Goal: Information Seeking & Learning: Learn about a topic

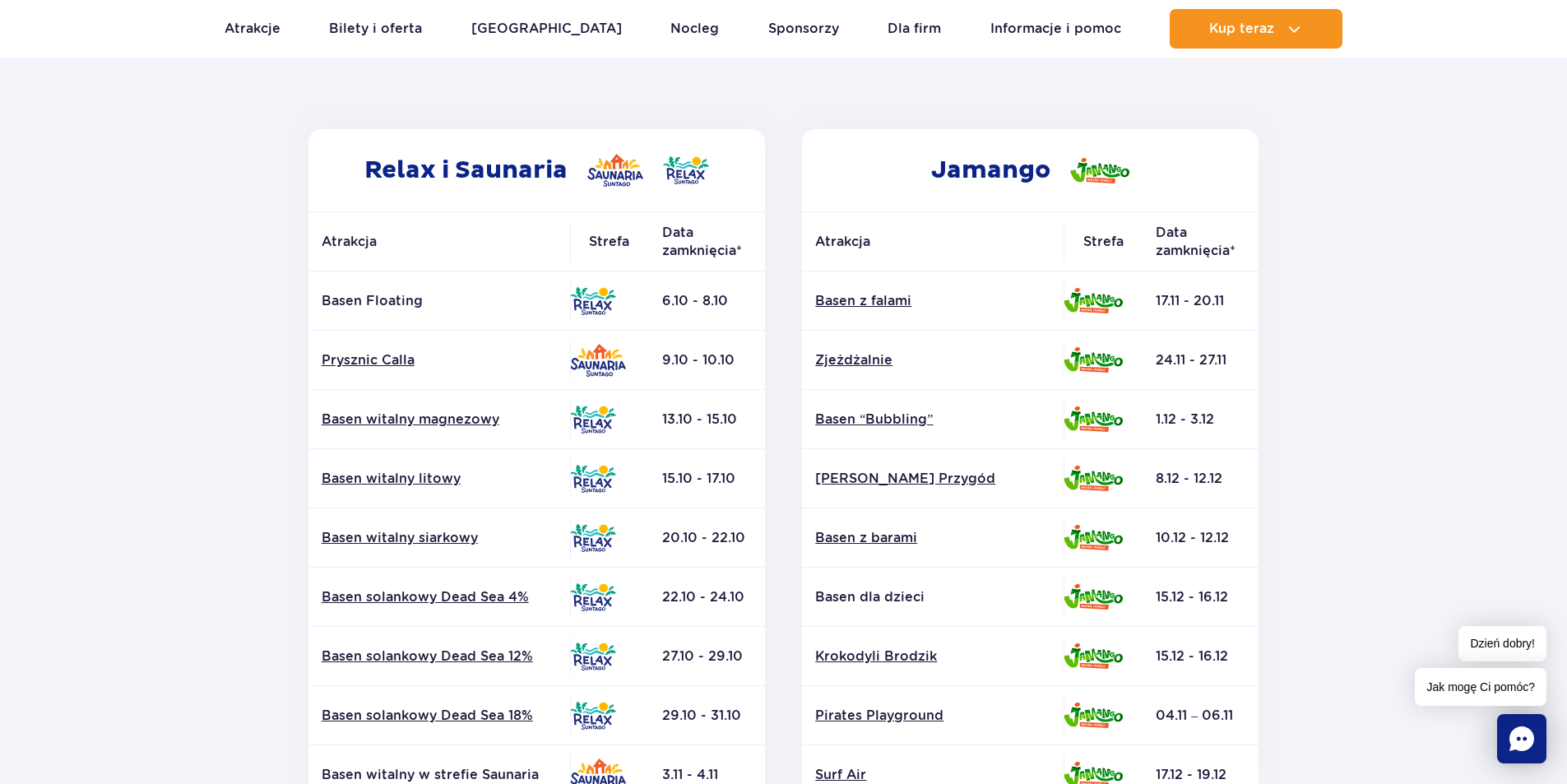
scroll to position [246, 0]
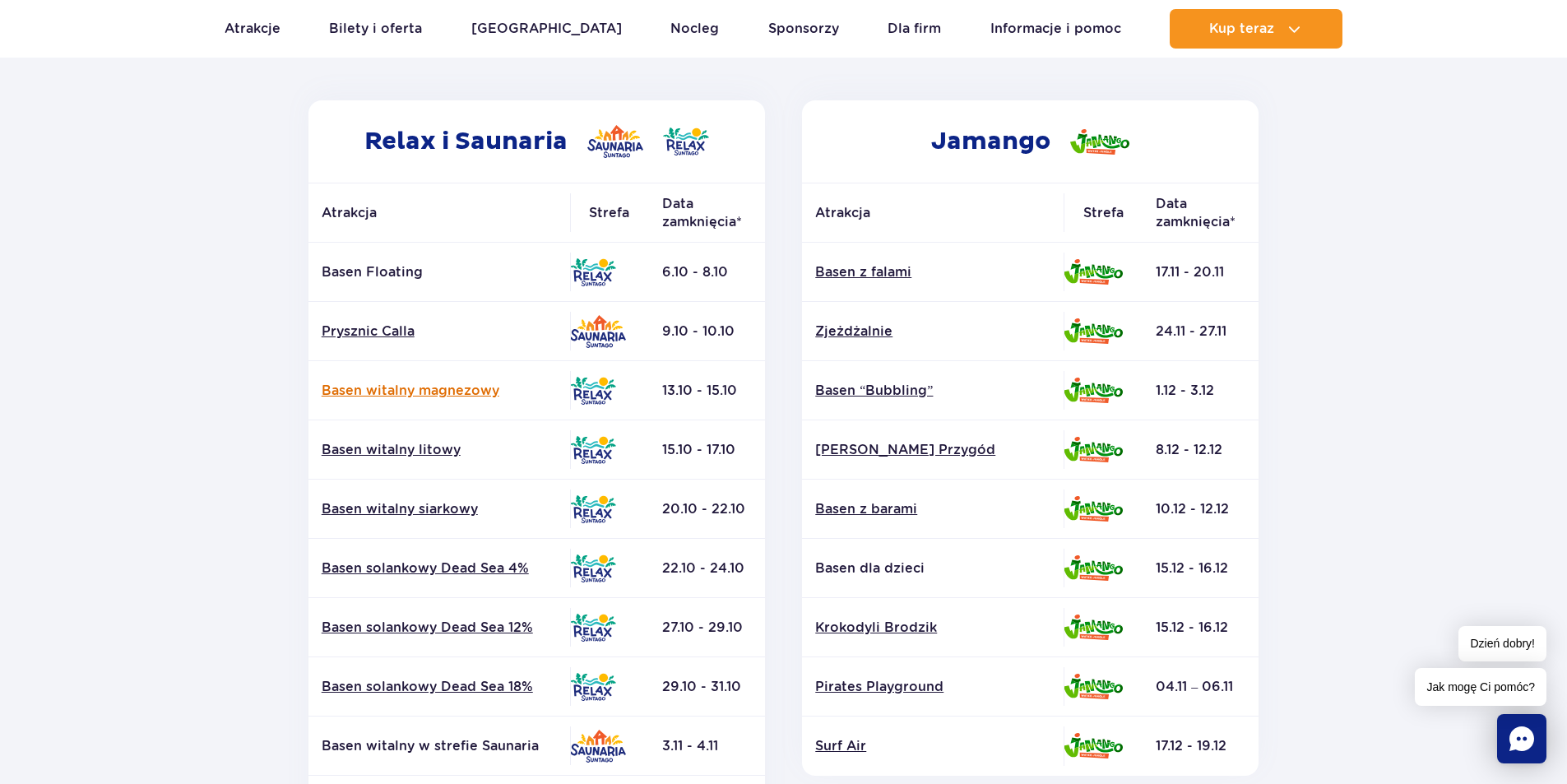
click at [400, 389] on link "Basen witalny magnezowy" at bounding box center [439, 391] width 236 height 18
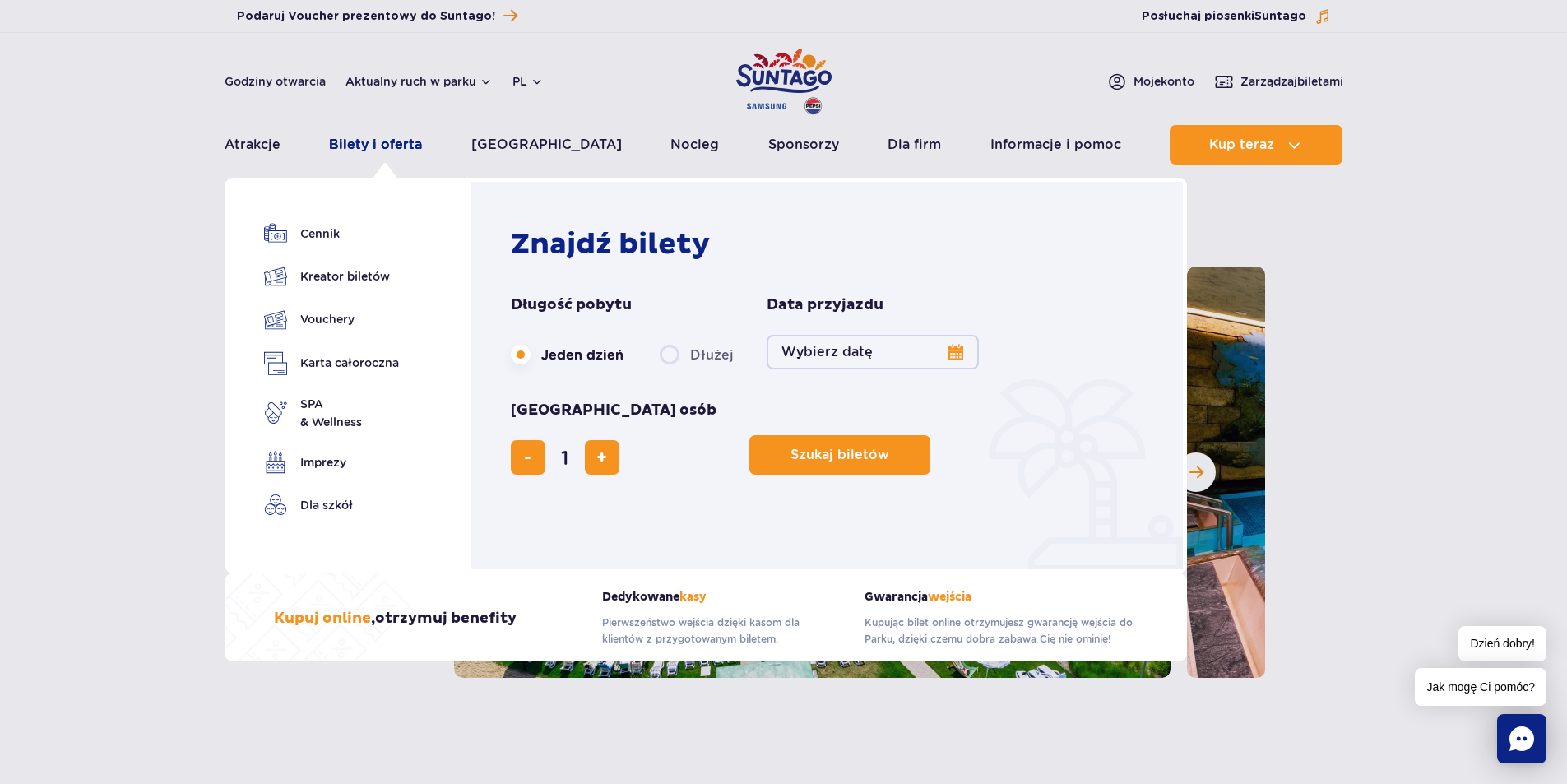
click at [416, 149] on link "Bilety i oferta" at bounding box center [375, 145] width 93 height 40
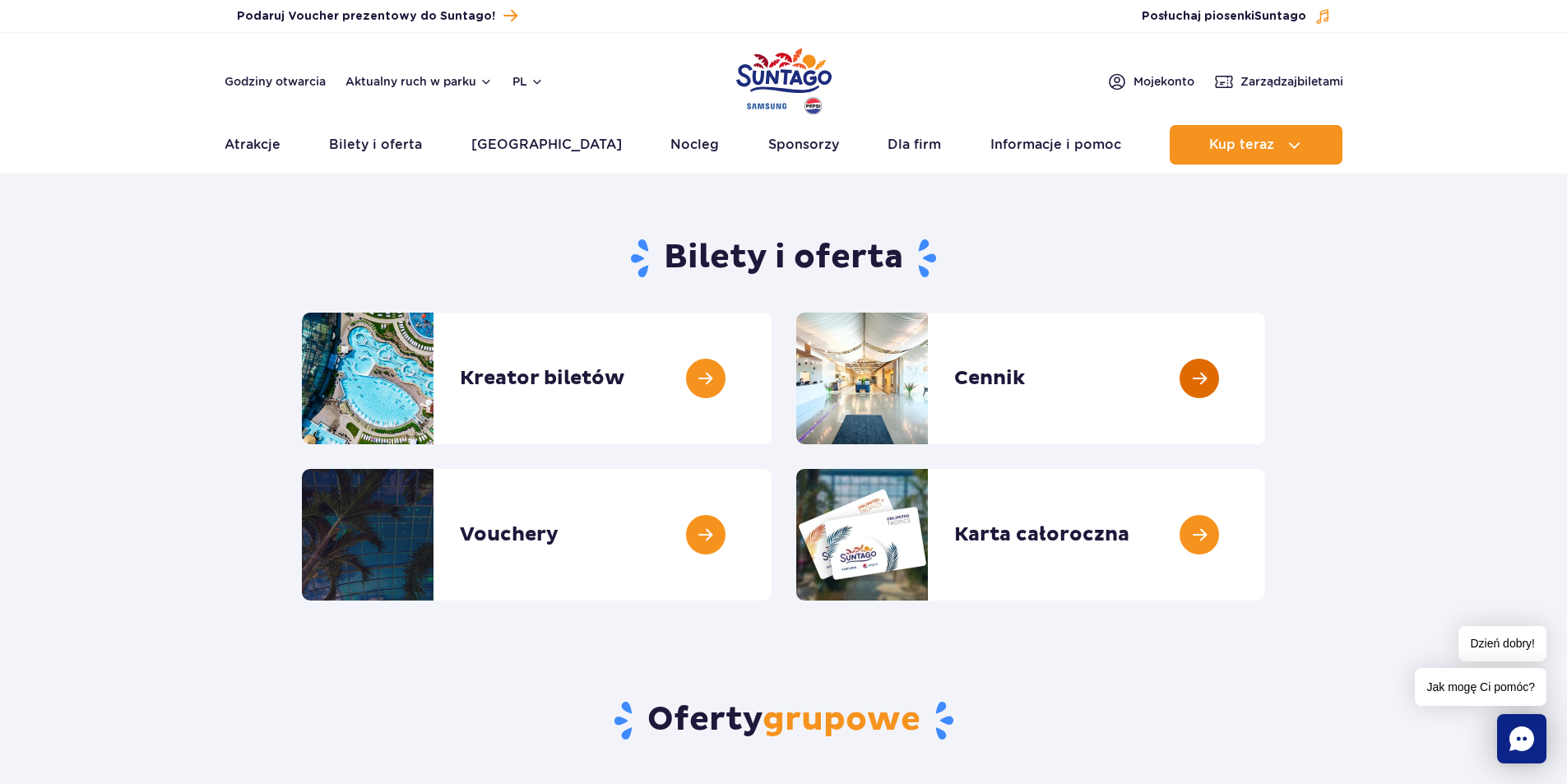
click at [1266, 357] on link at bounding box center [1266, 378] width 0 height 132
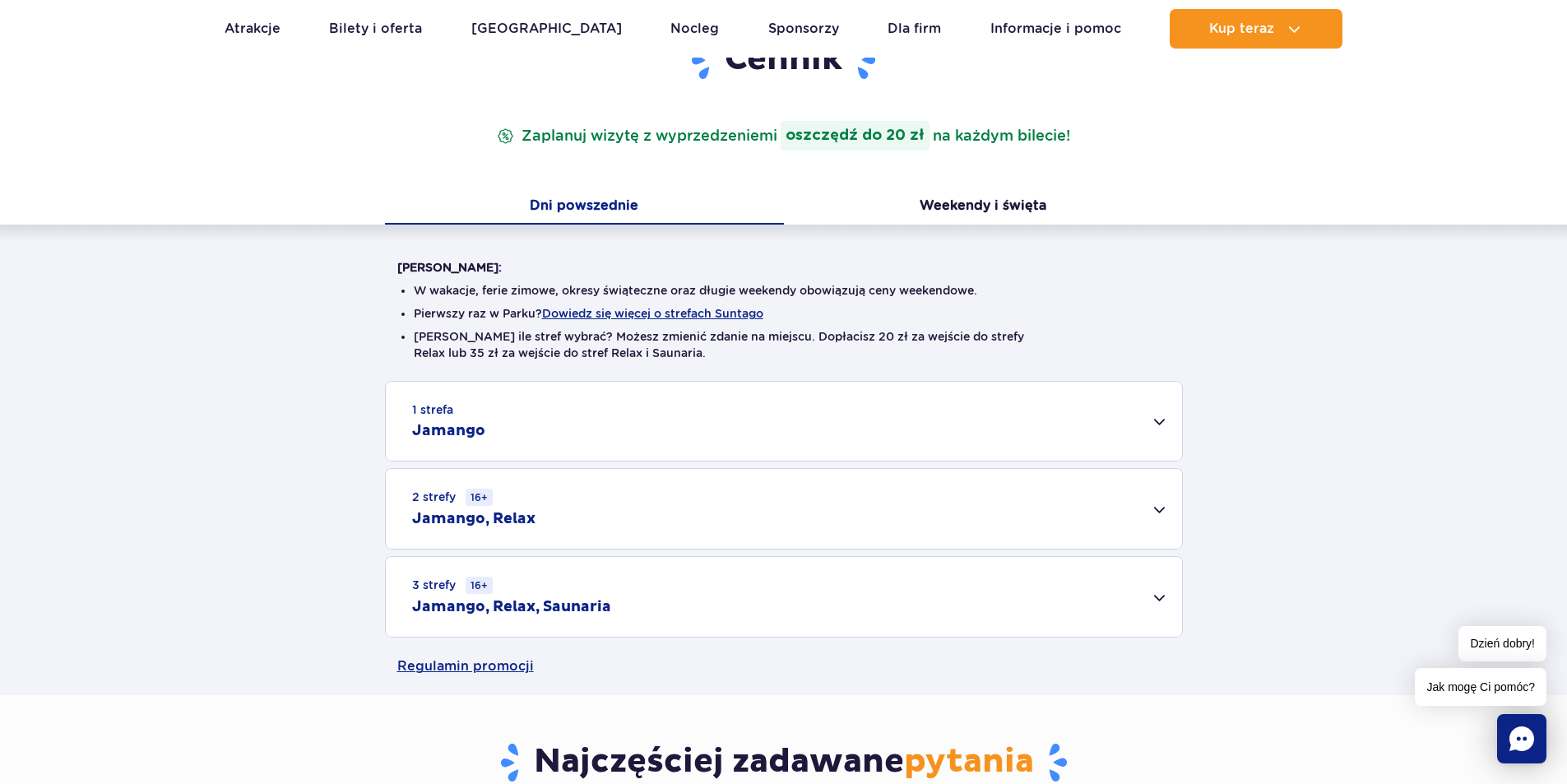
scroll to position [246, 0]
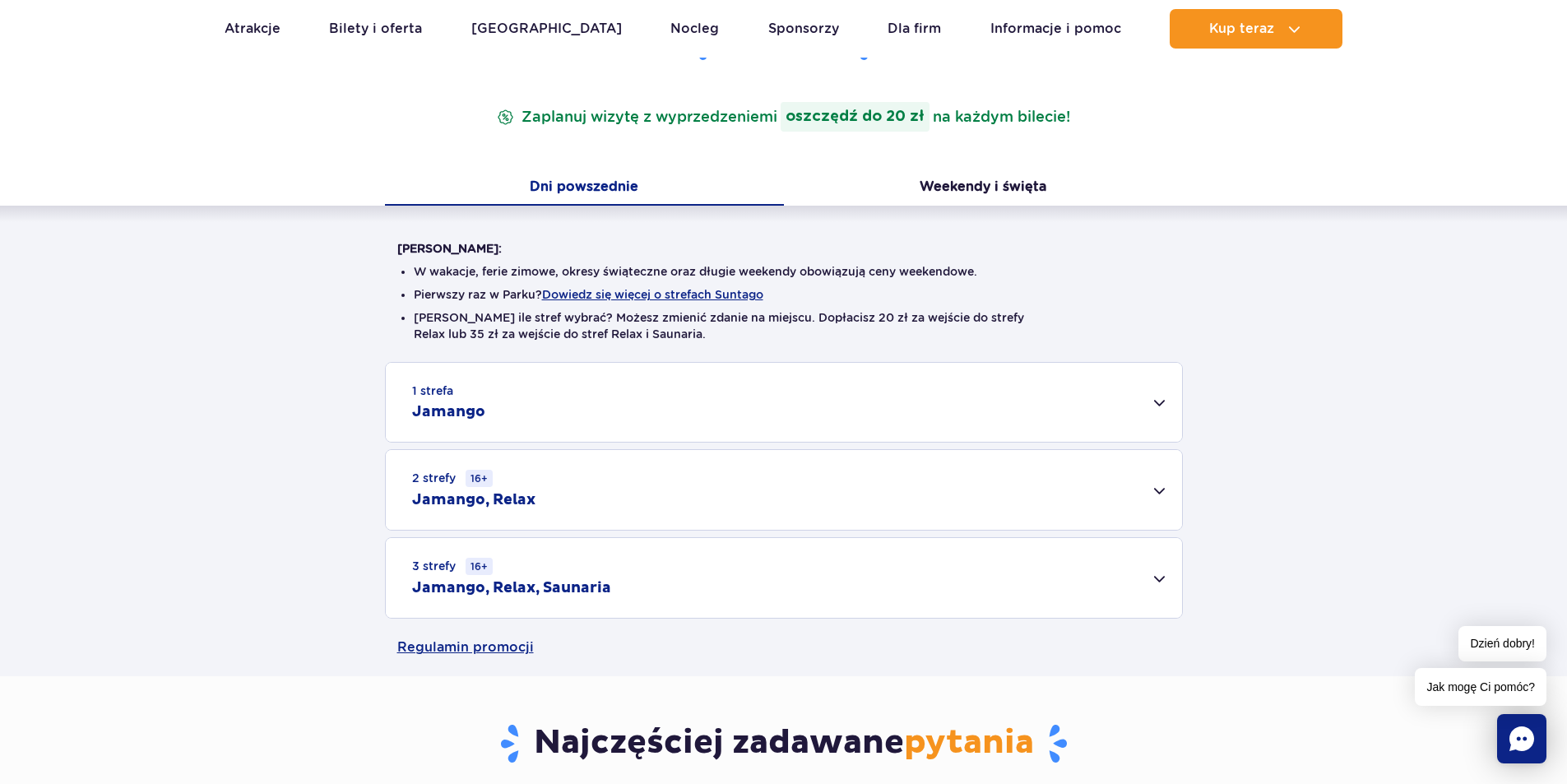
click at [430, 393] on small "1 strefa" at bounding box center [432, 390] width 41 height 16
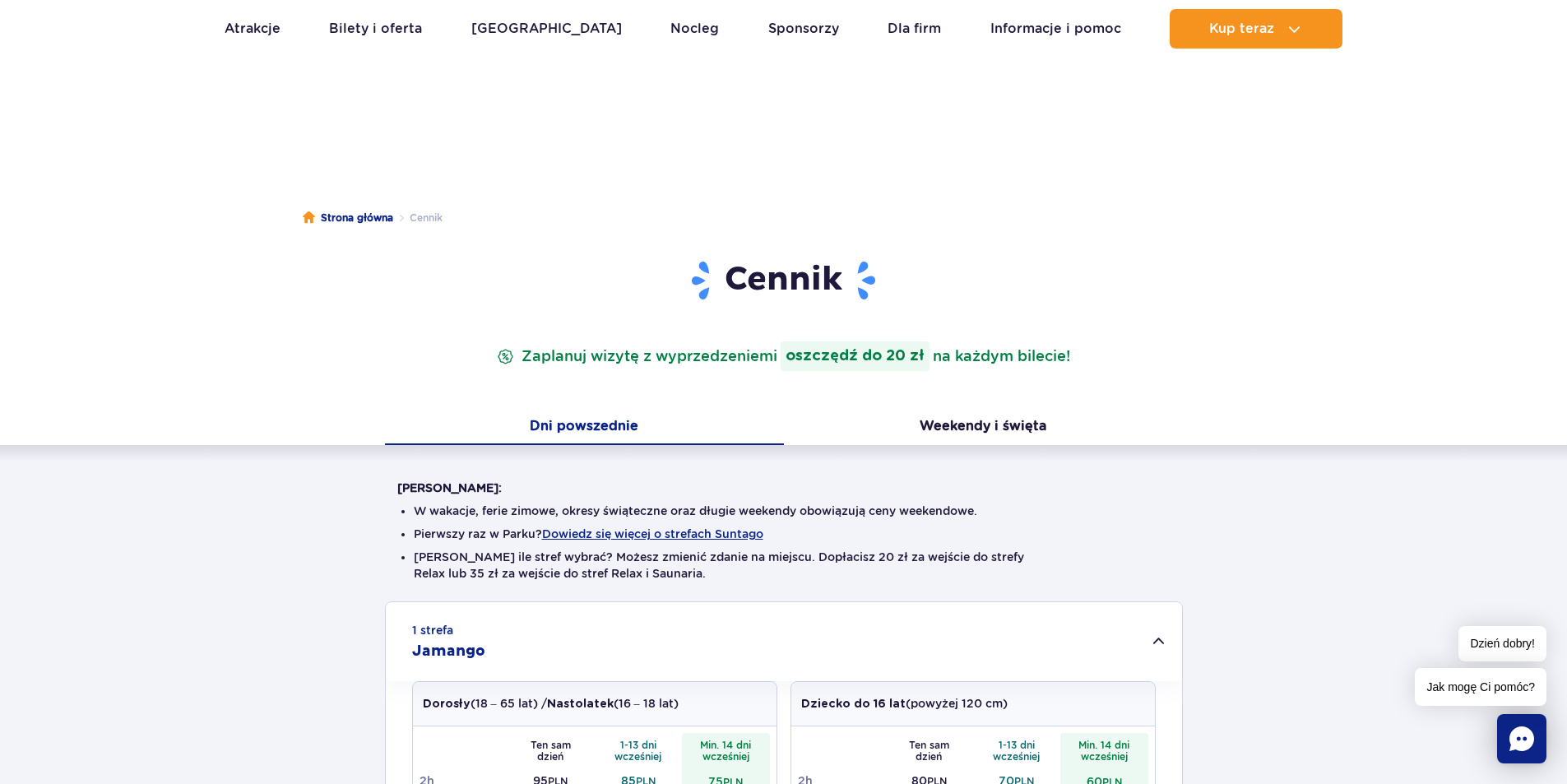
scroll to position [0, 0]
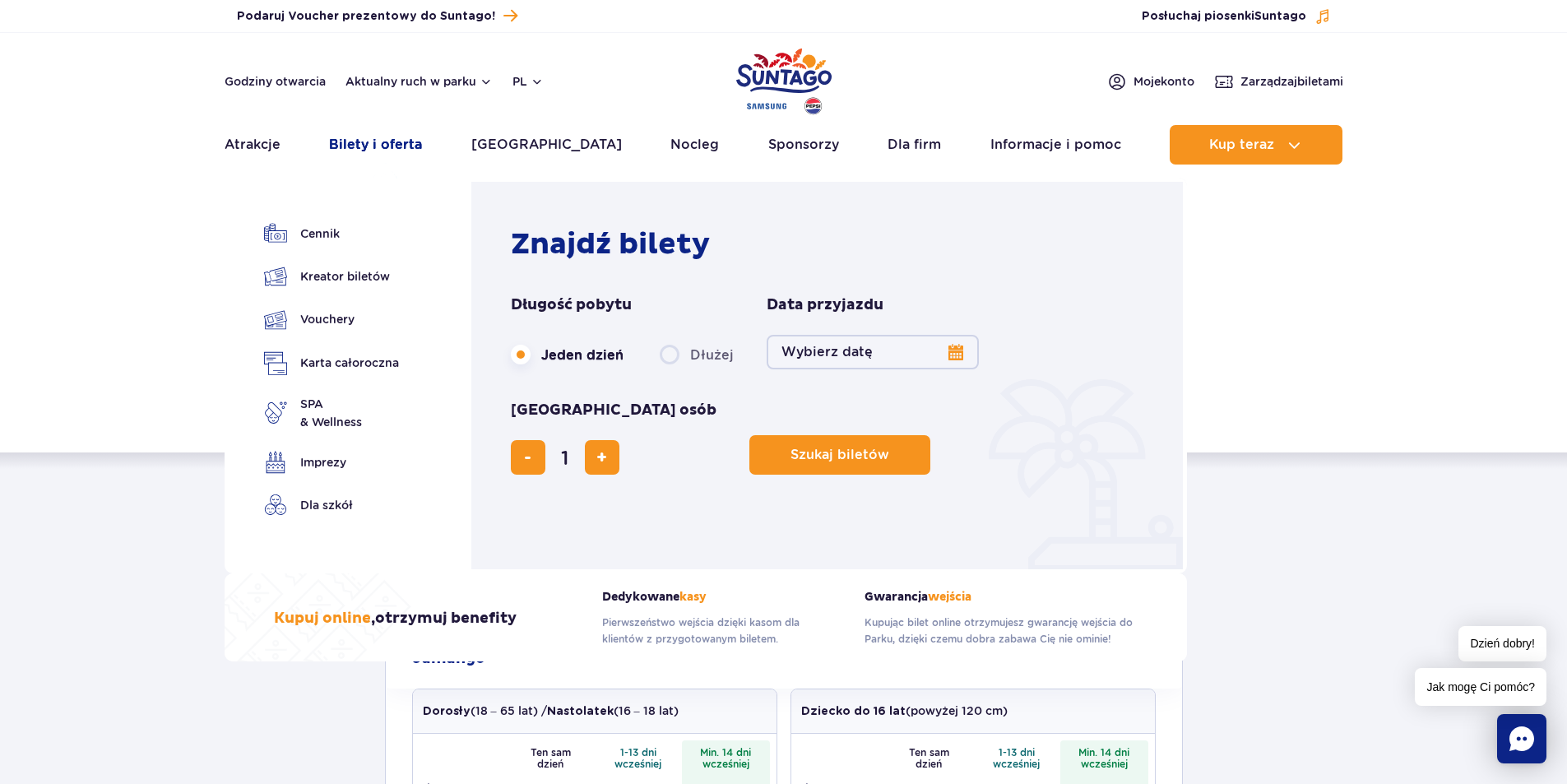
click at [398, 140] on link "Bilety i oferta" at bounding box center [375, 145] width 93 height 40
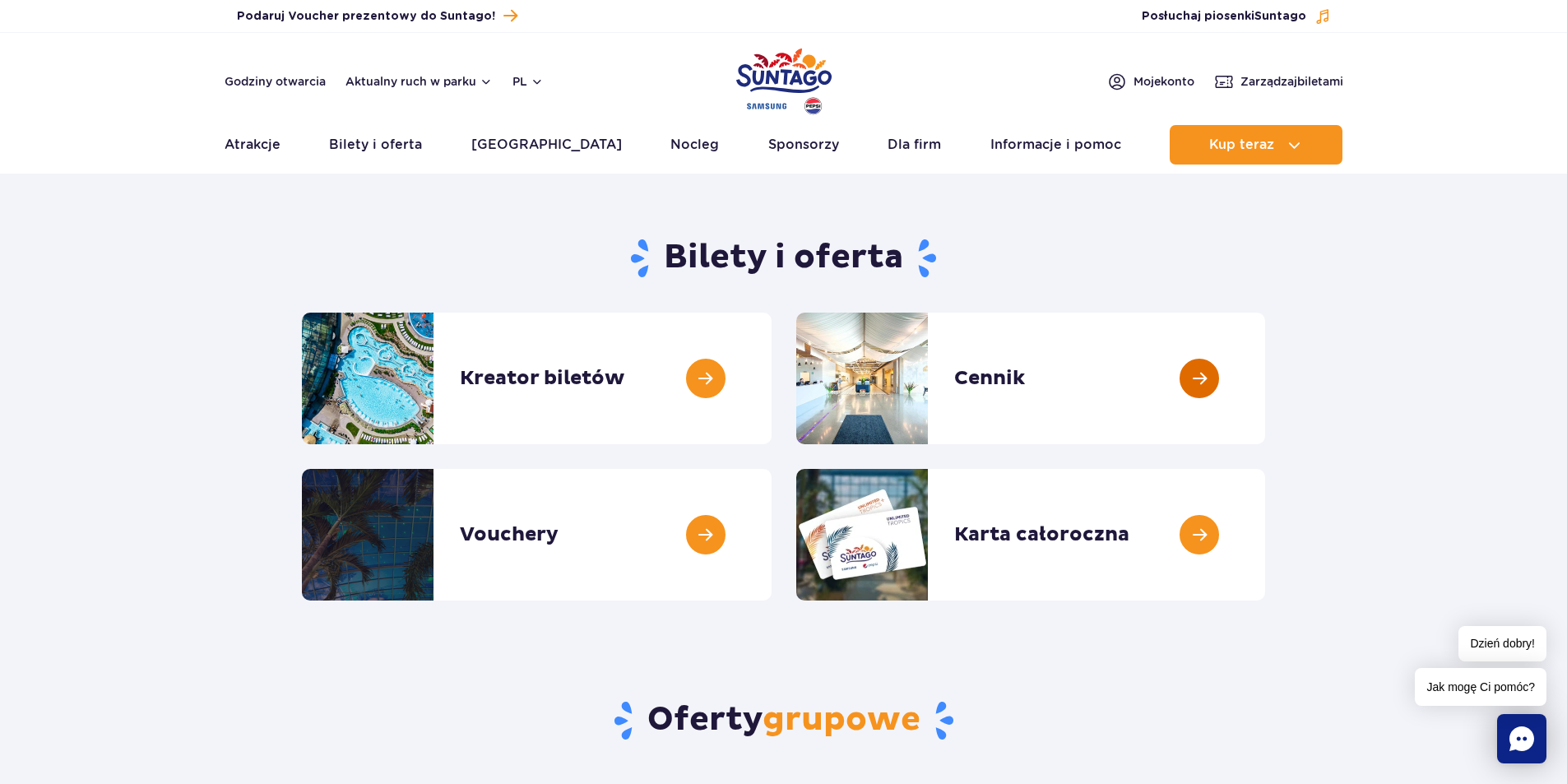
click at [1266, 380] on link at bounding box center [1266, 378] width 0 height 132
click at [1266, 377] on link at bounding box center [1266, 378] width 0 height 132
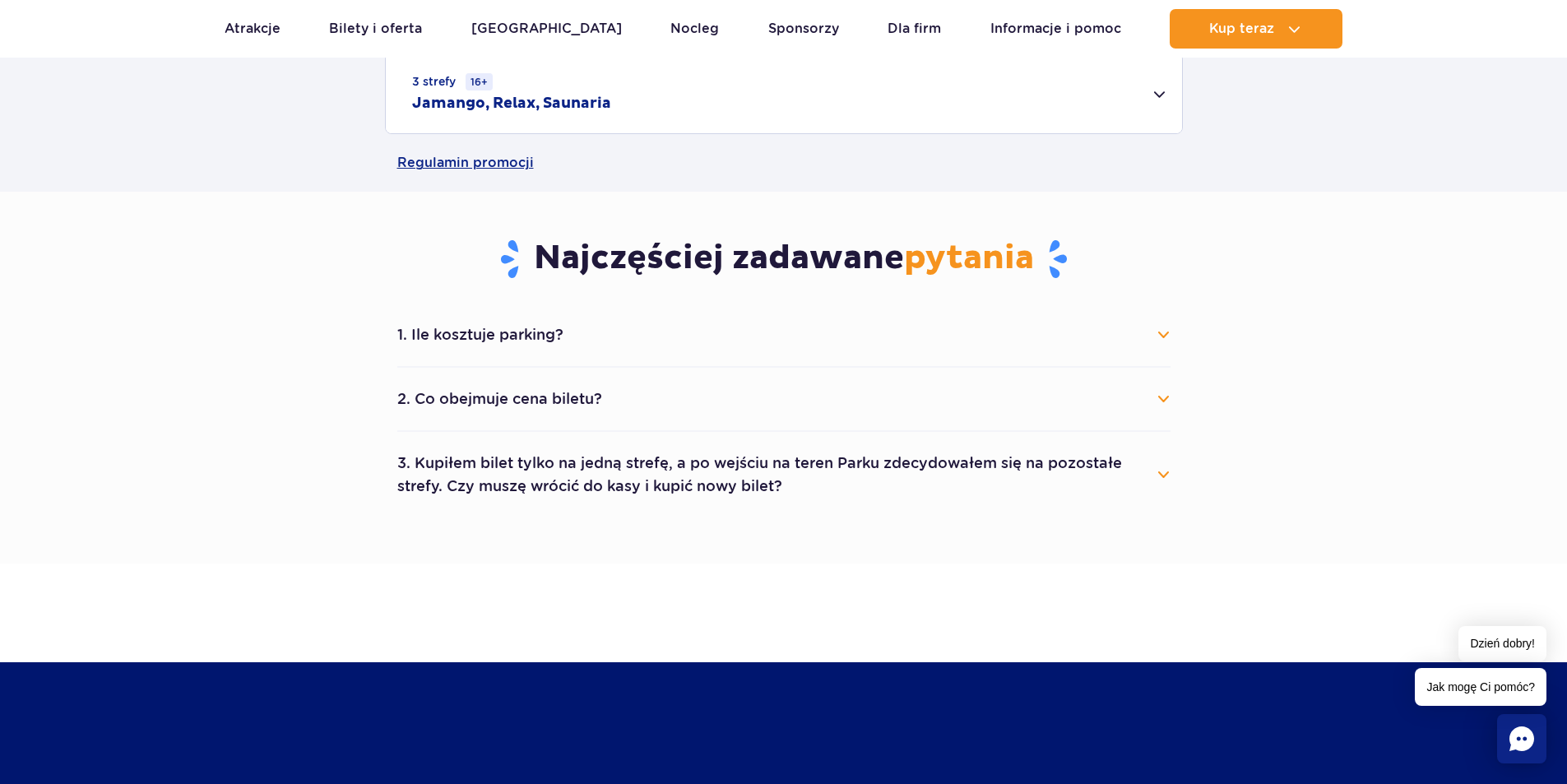
scroll to position [740, 0]
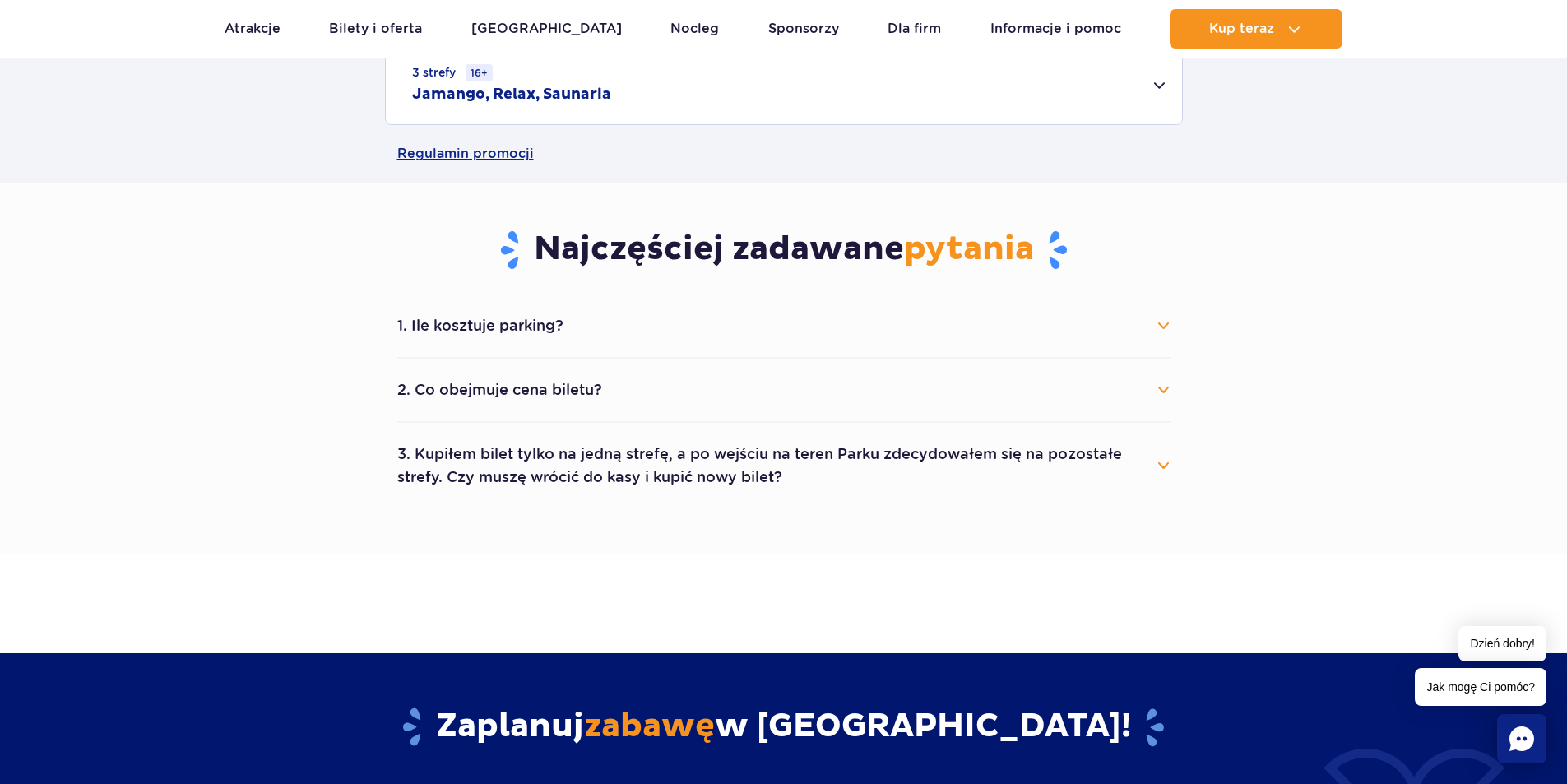
click at [457, 322] on button "1. Ile kosztuje parking?" at bounding box center [784, 325] width 774 height 36
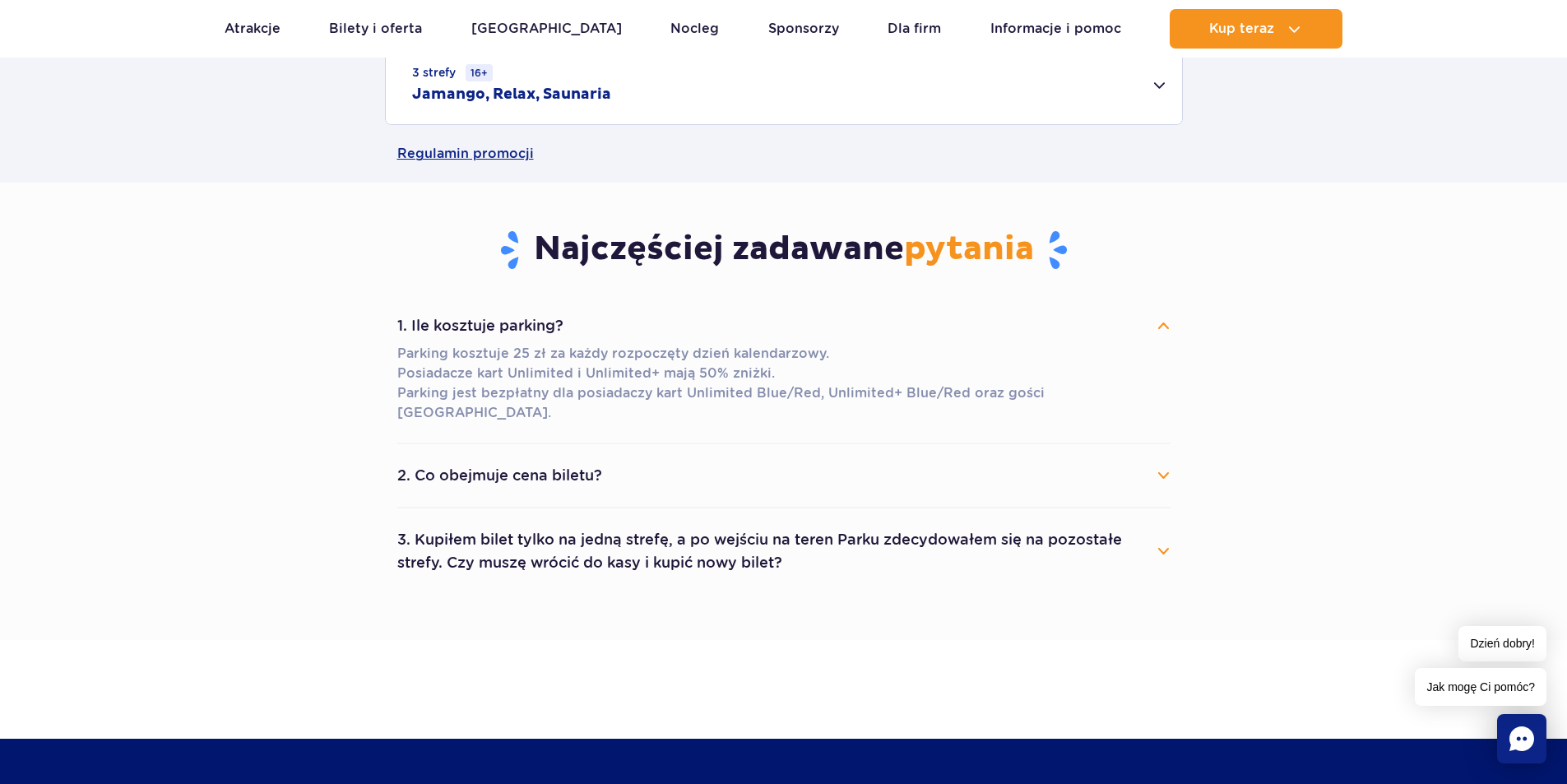
click at [491, 466] on button "2. Co obejmuje cena biletu?" at bounding box center [784, 475] width 774 height 36
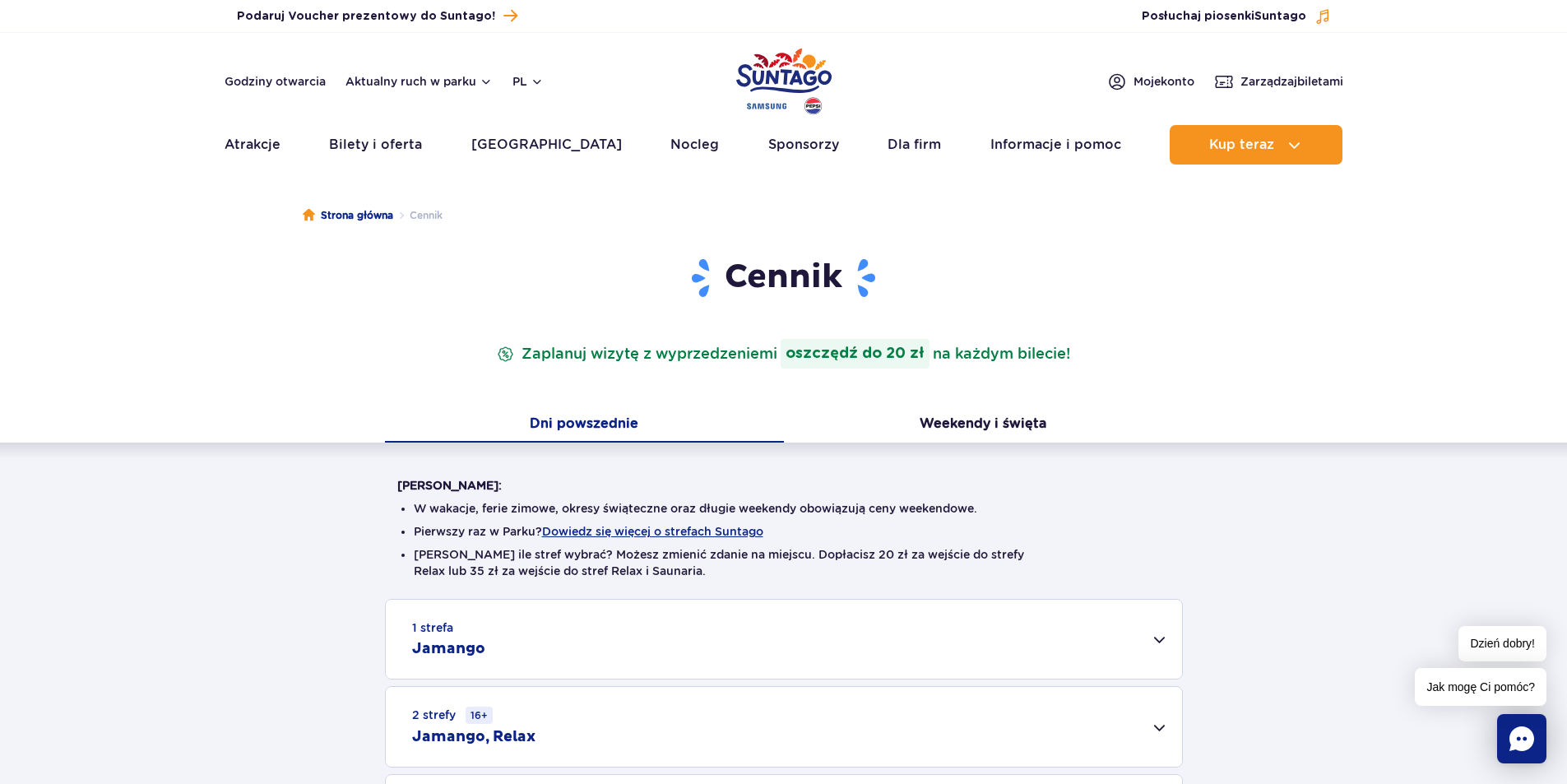
scroll to position [0, 0]
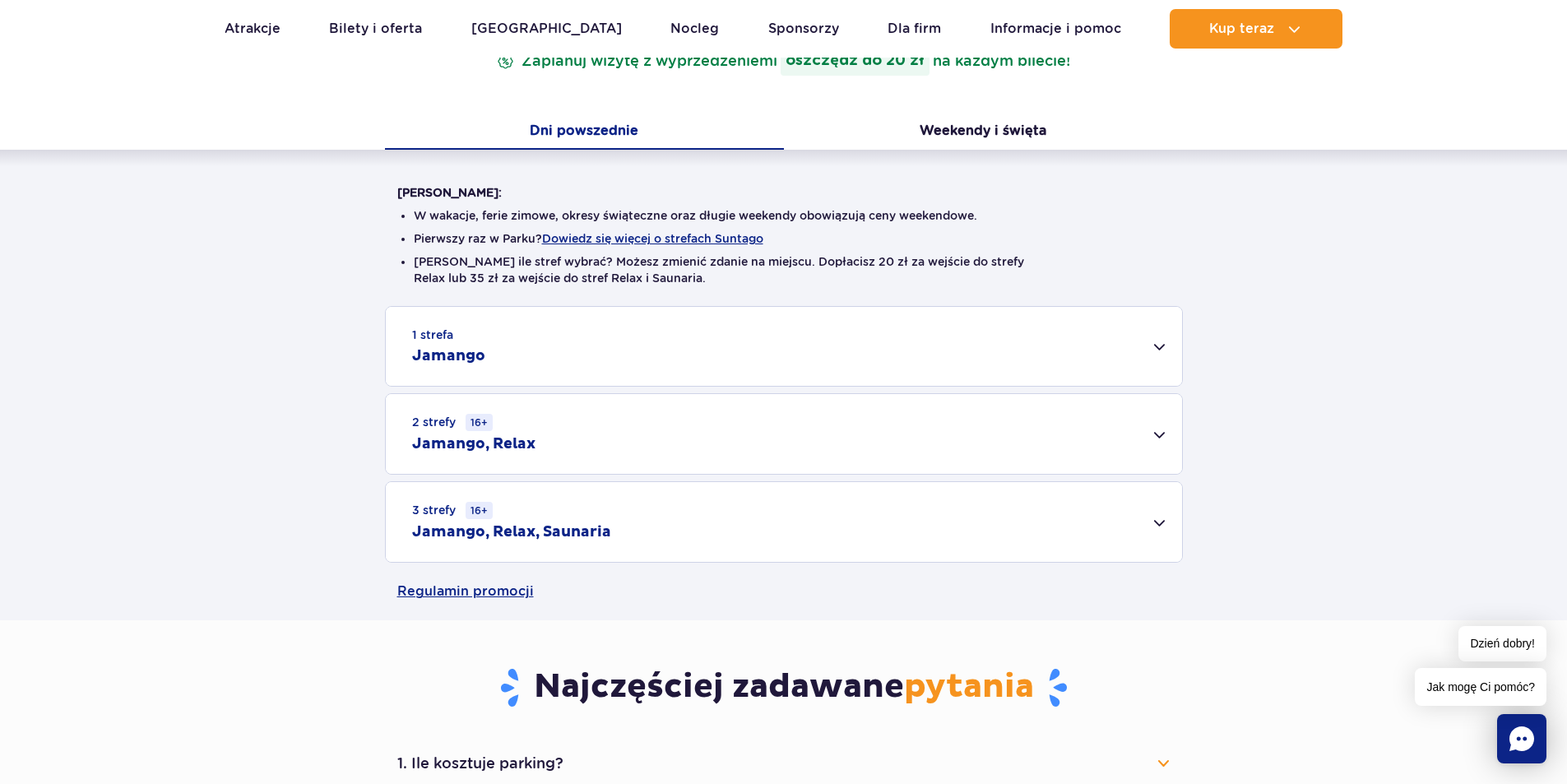
scroll to position [329, 0]
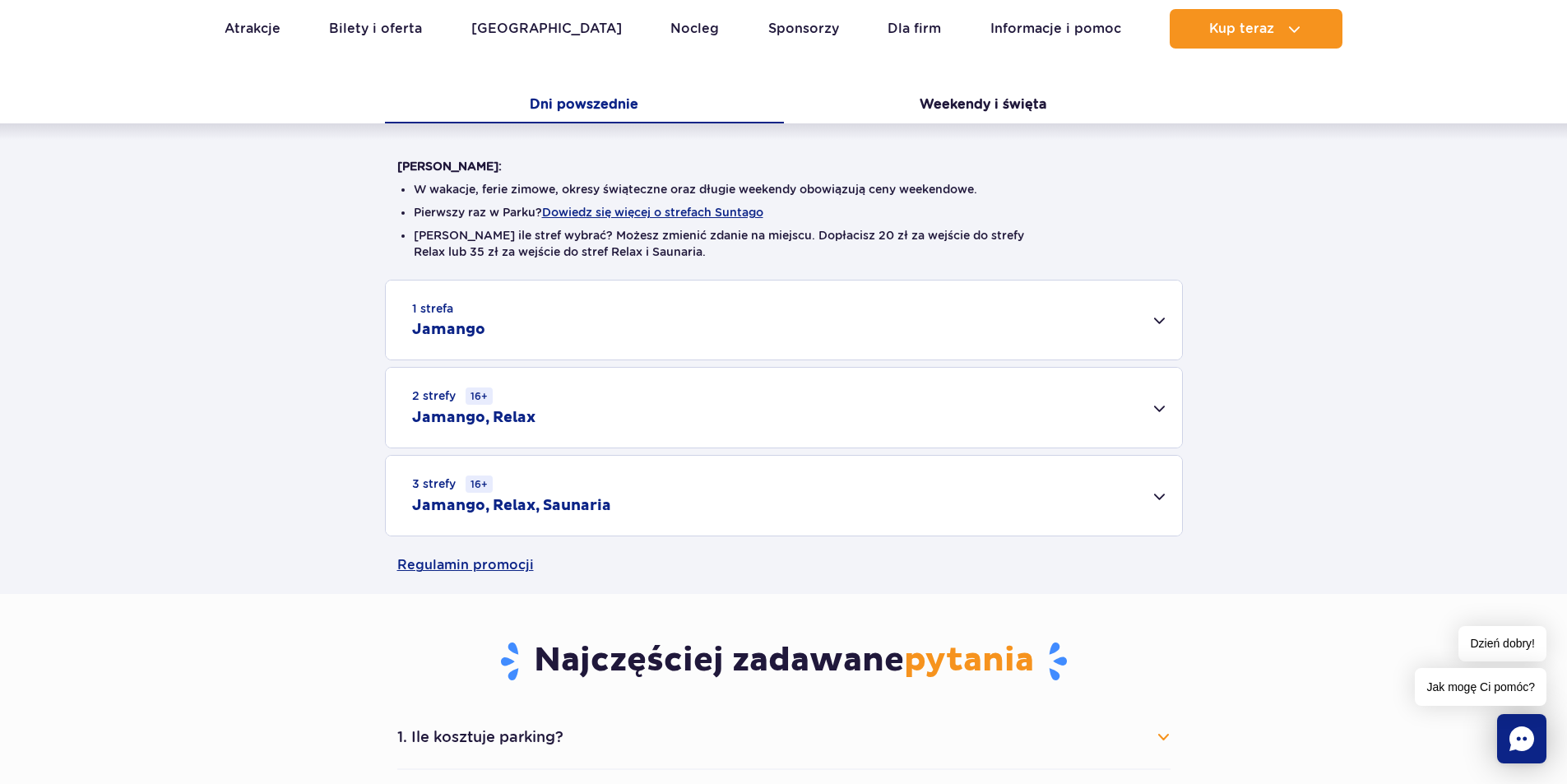
click at [490, 405] on small "2 strefy 16+" at bounding box center [452, 395] width 81 height 17
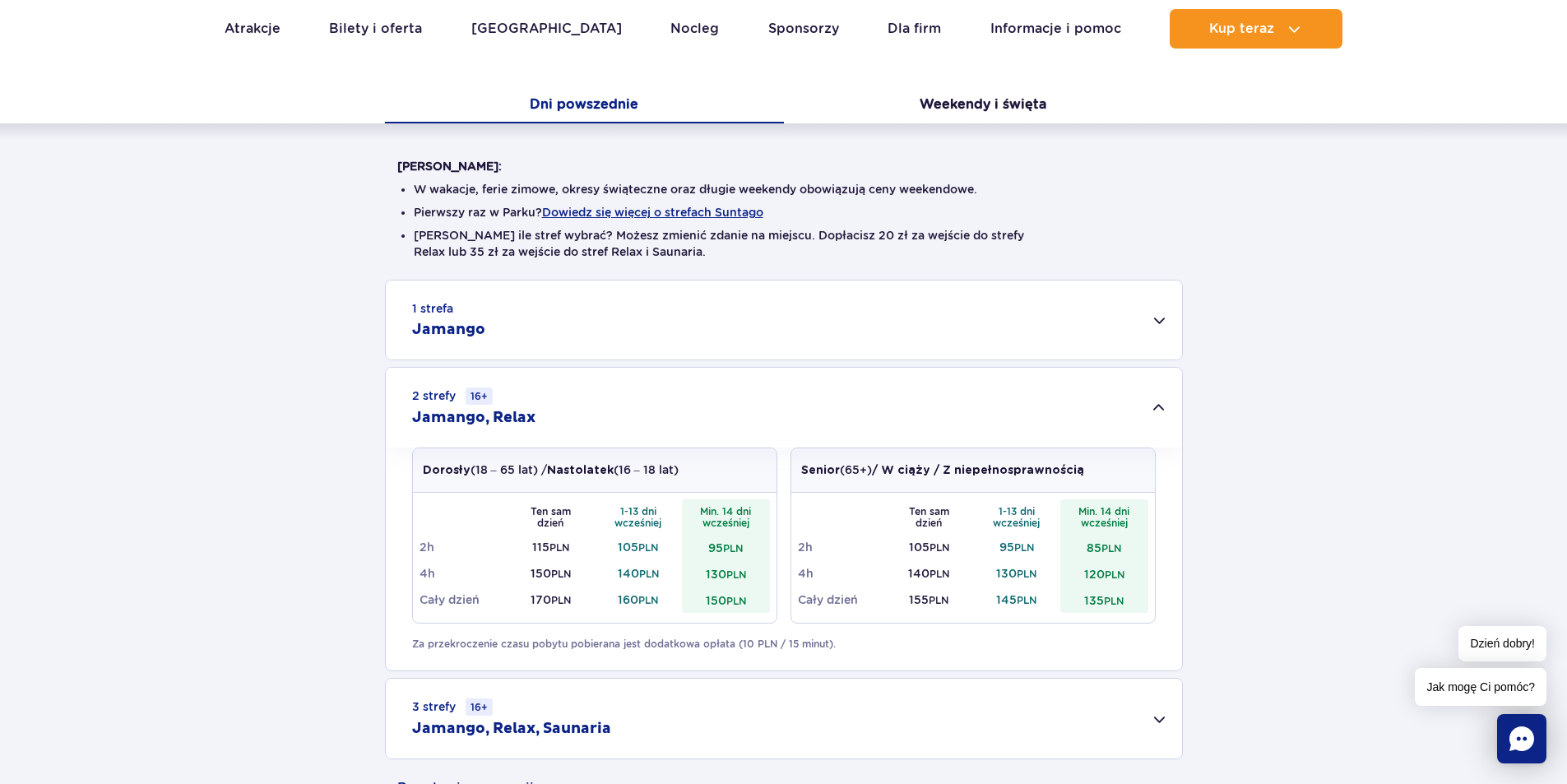
click at [442, 340] on div "1 strefa Jamango" at bounding box center [784, 319] width 796 height 79
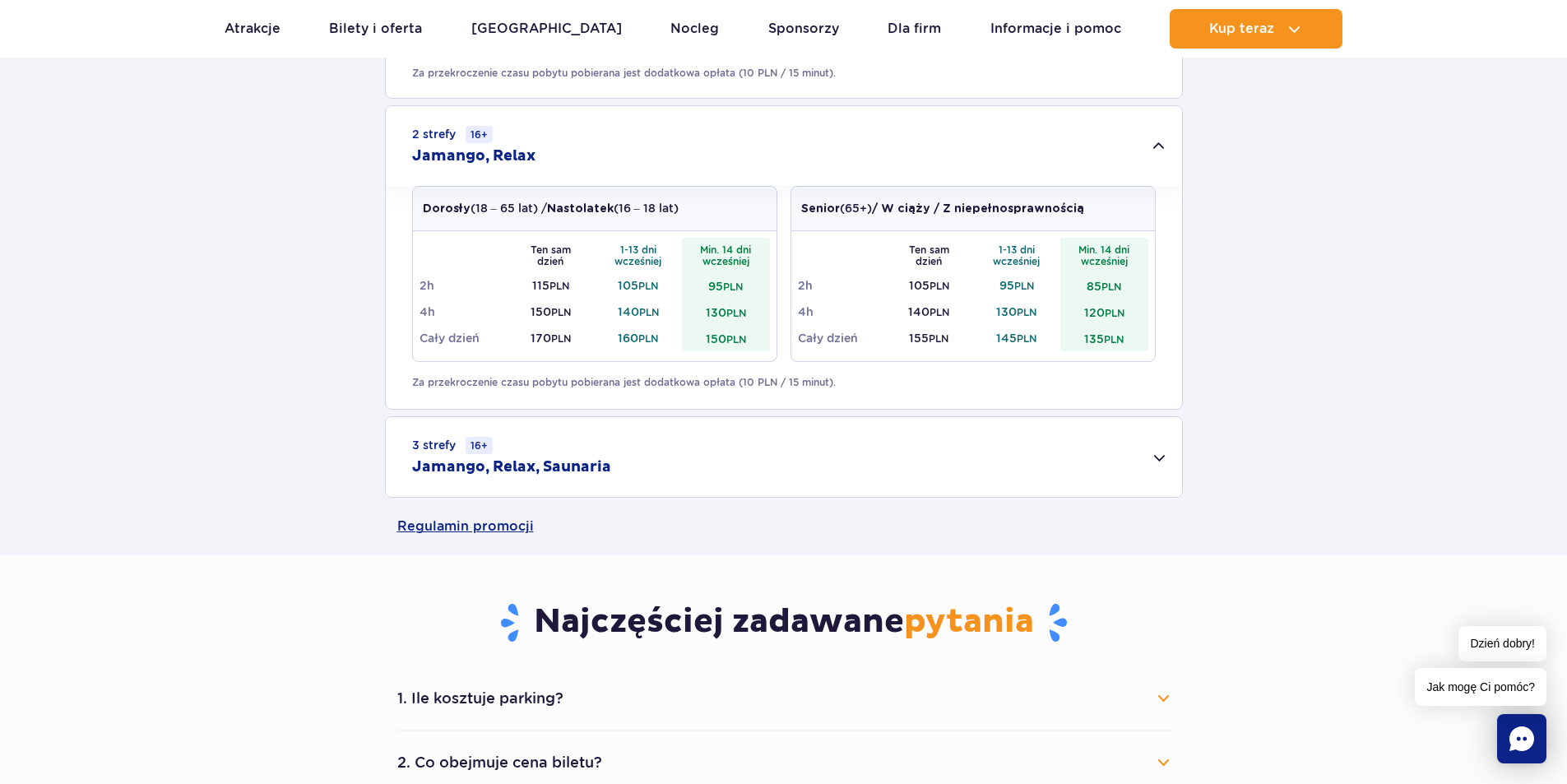
scroll to position [1397, 0]
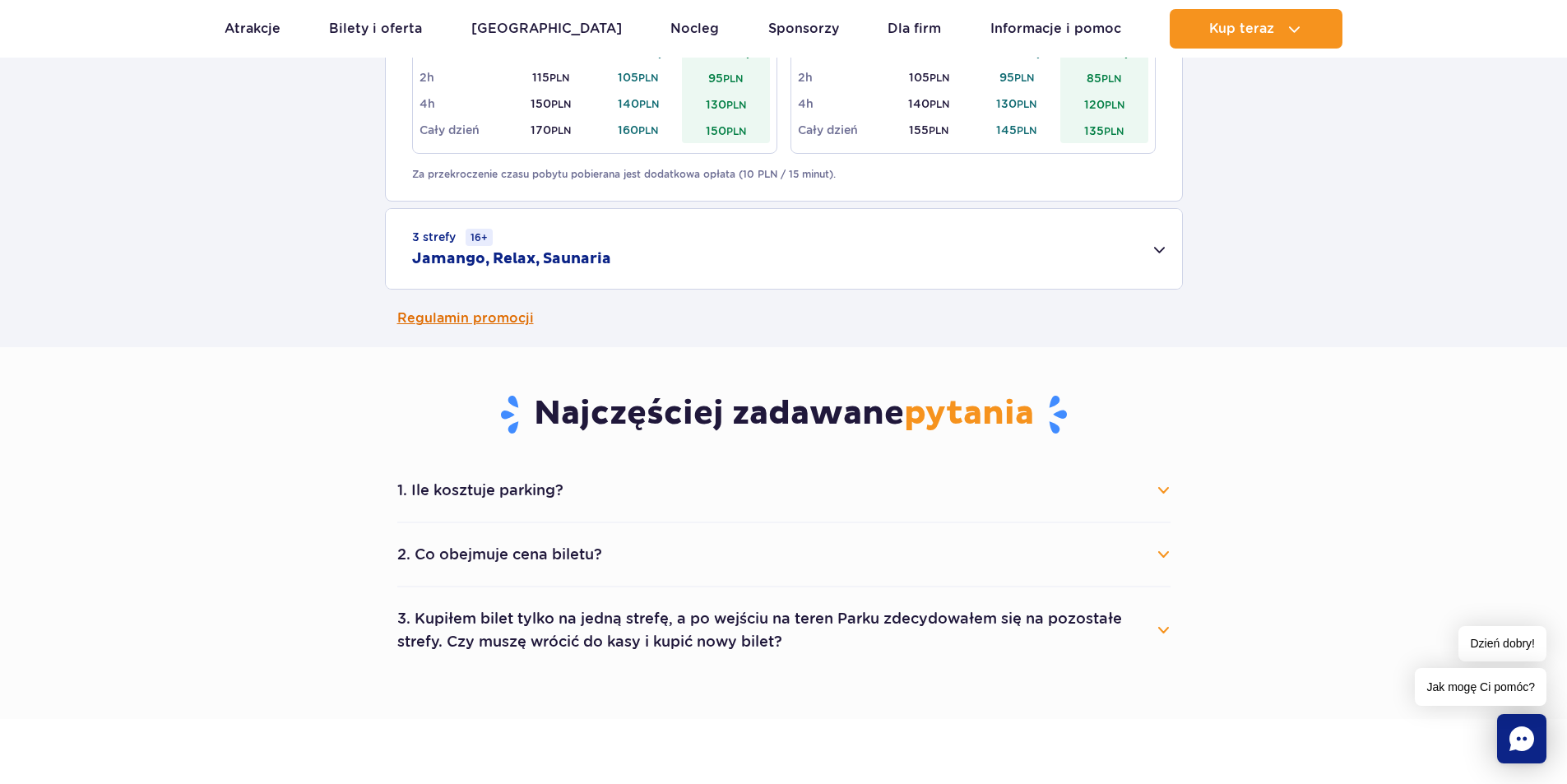
click at [451, 308] on link "Regulamin promocji" at bounding box center [784, 318] width 774 height 58
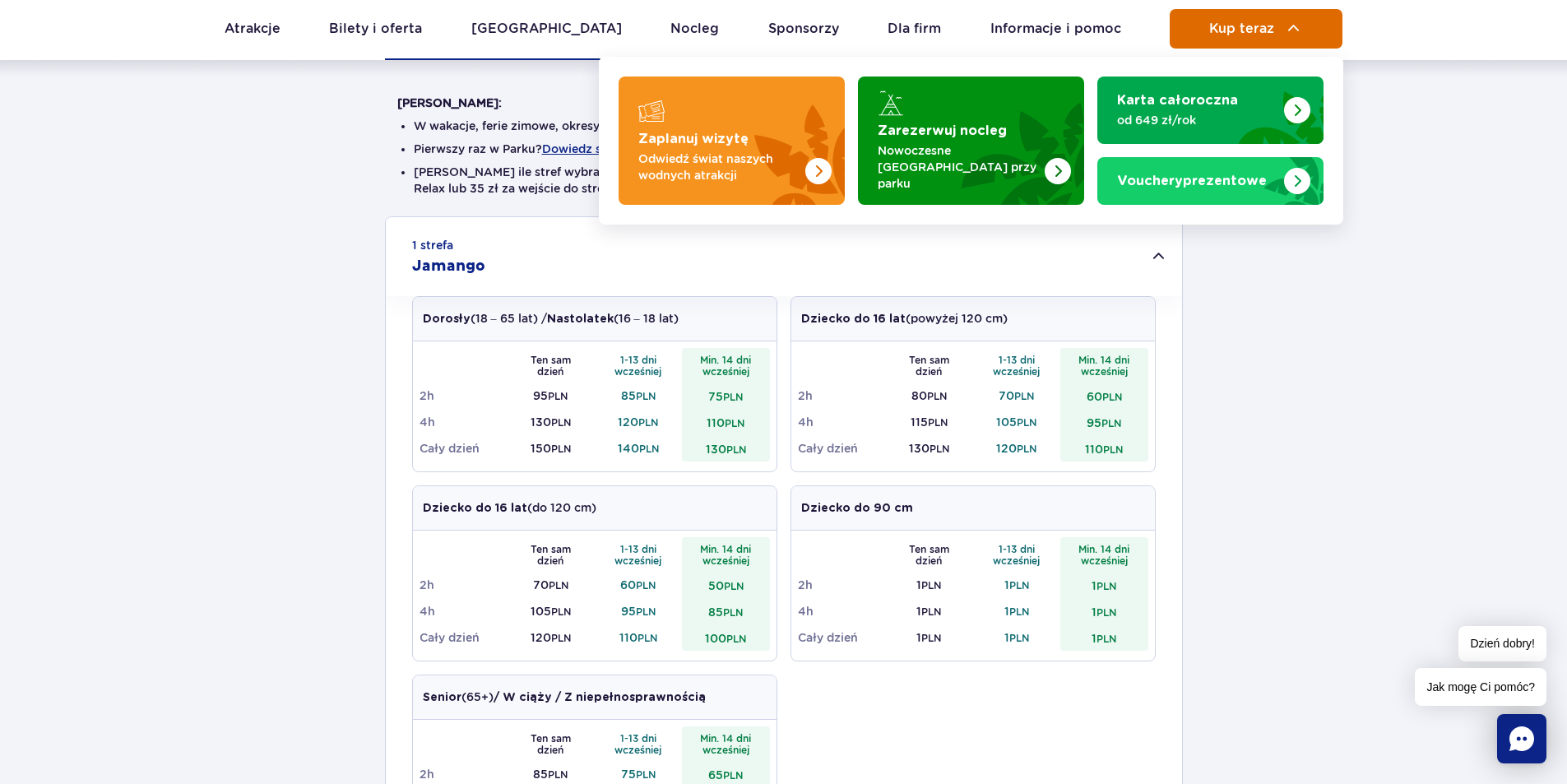
scroll to position [411, 0]
